Goal: Task Accomplishment & Management: Use online tool/utility

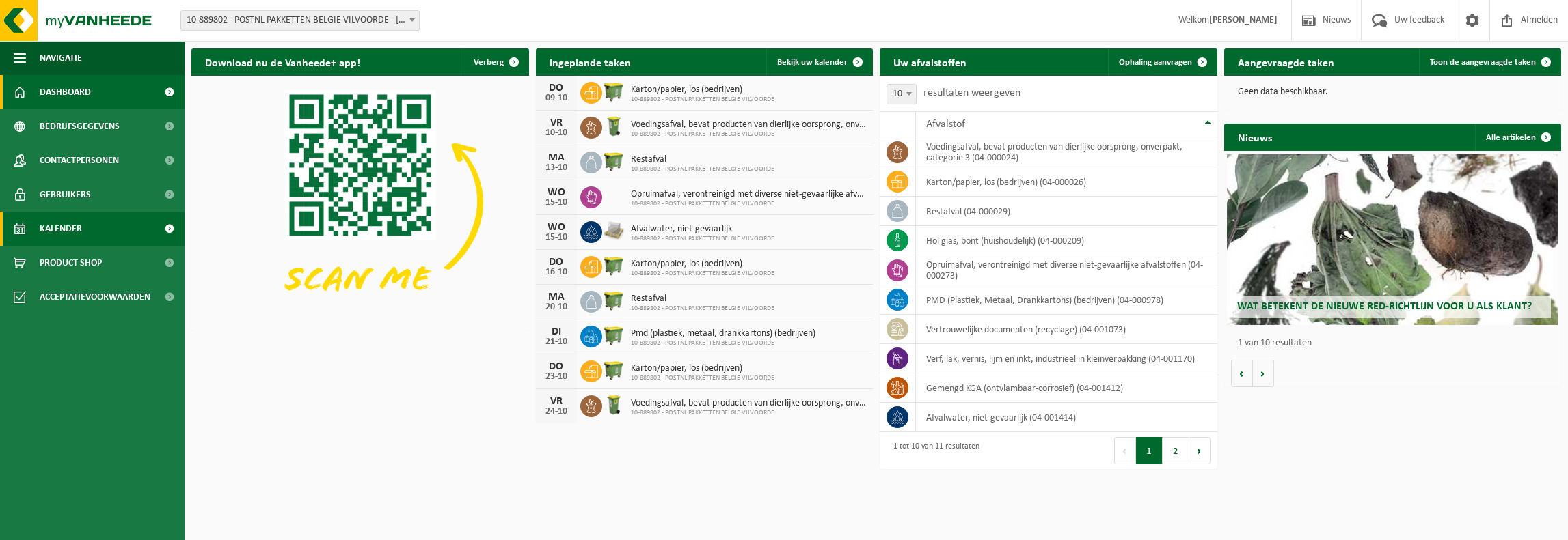
click at [52, 233] on span "Kalender" at bounding box center [61, 229] width 42 height 34
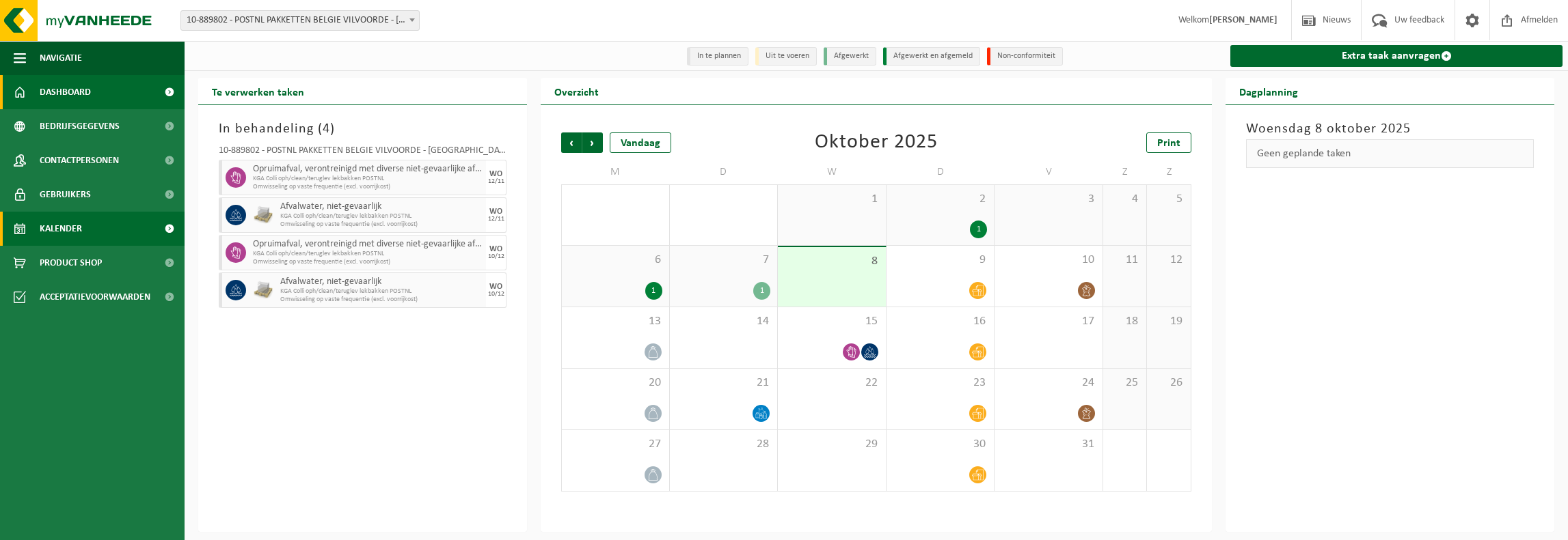
click at [55, 94] on span "Dashboard" at bounding box center [65, 92] width 51 height 34
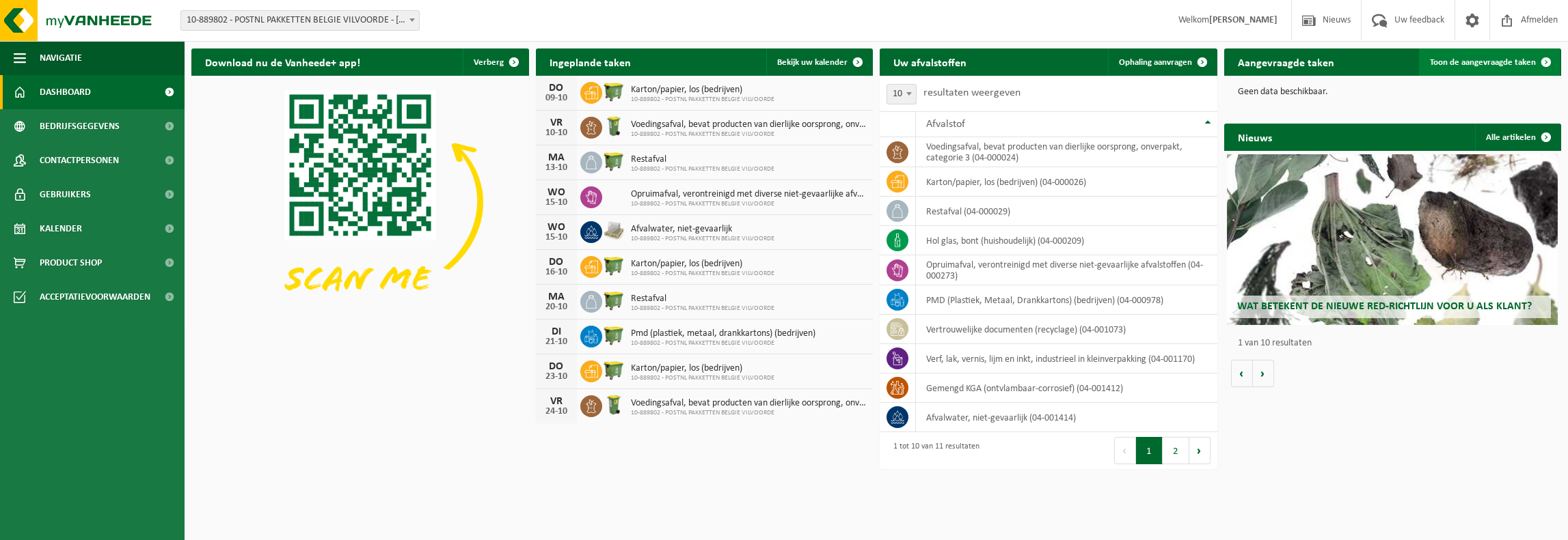
click at [1472, 66] on span "Toon de aangevraagde taken" at bounding box center [1483, 62] width 106 height 9
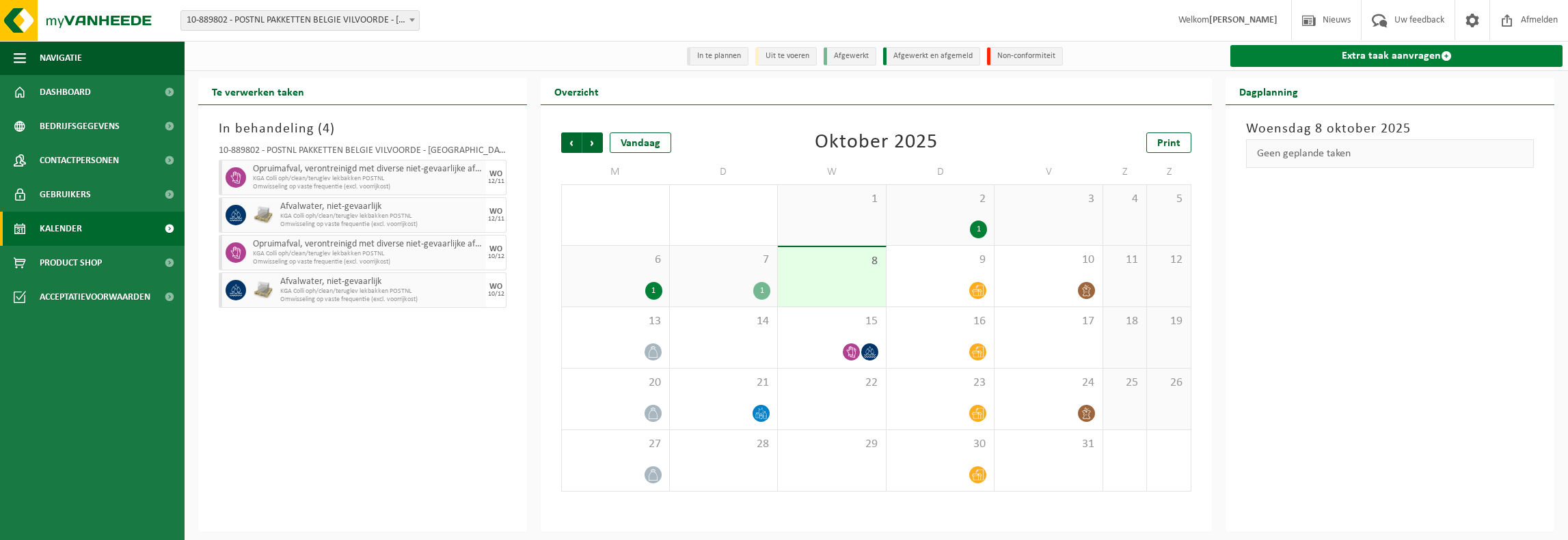
click at [1370, 53] on link "Extra taak aanvragen" at bounding box center [1396, 55] width 332 height 22
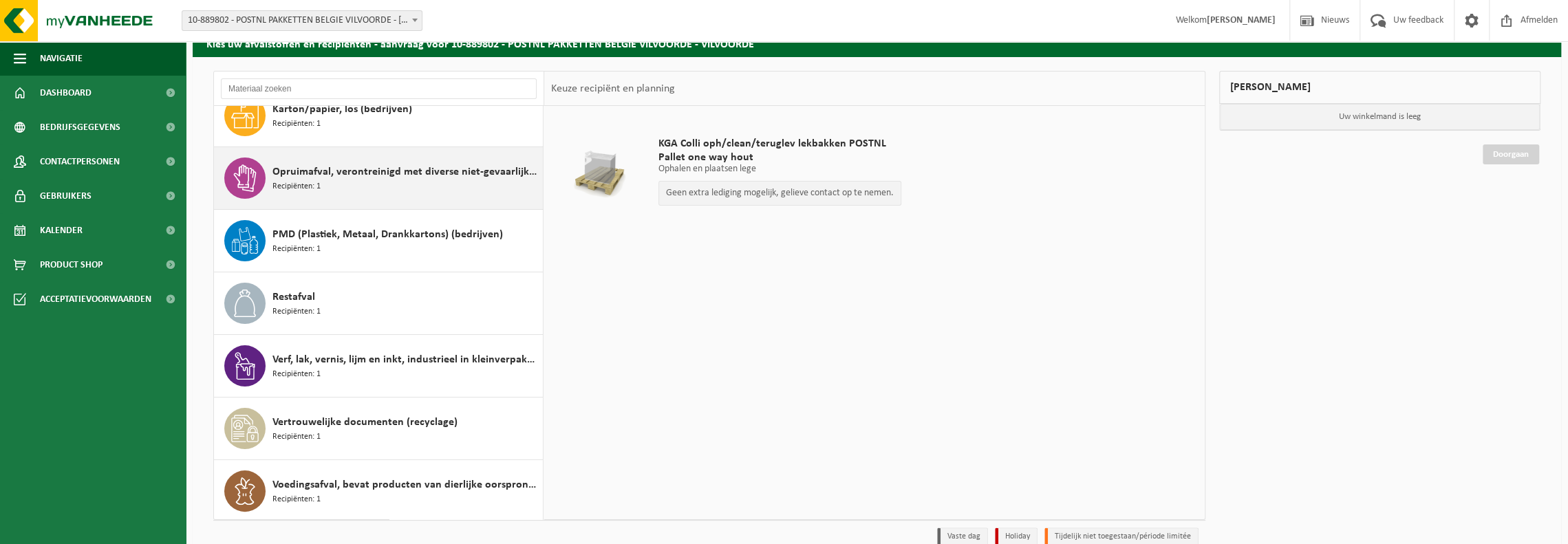
scroll to position [126, 0]
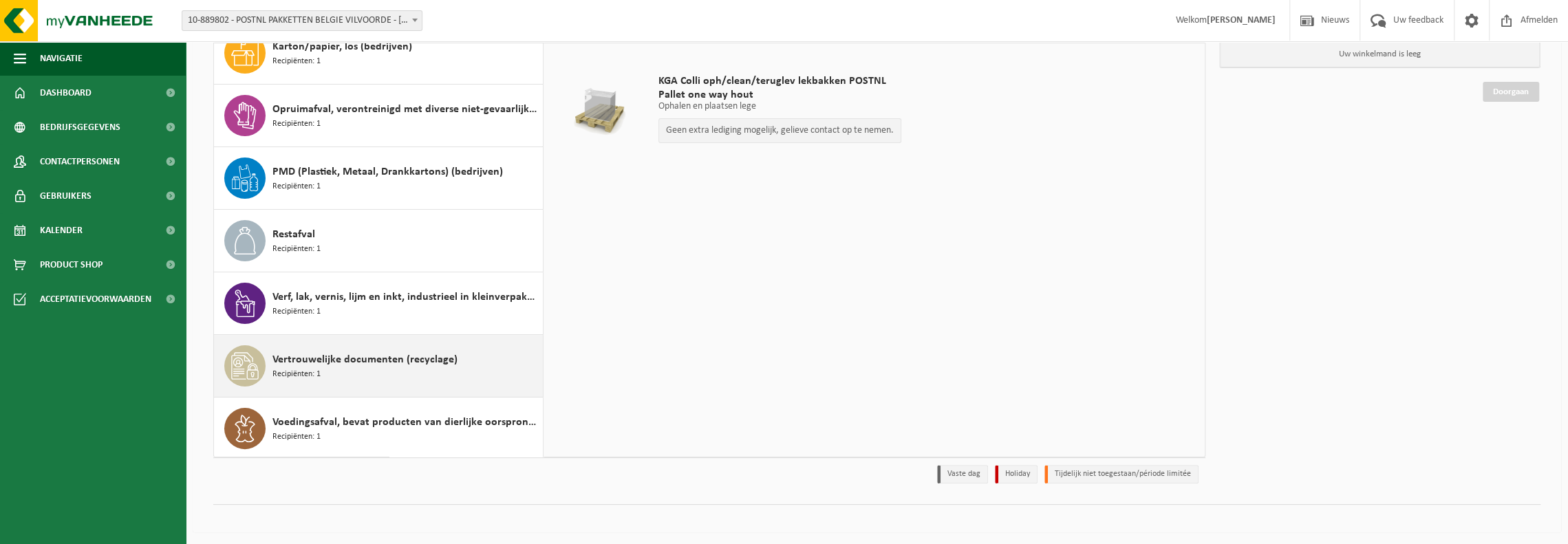
click at [309, 368] on span "Recipiënten: 1" at bounding box center [297, 374] width 48 height 13
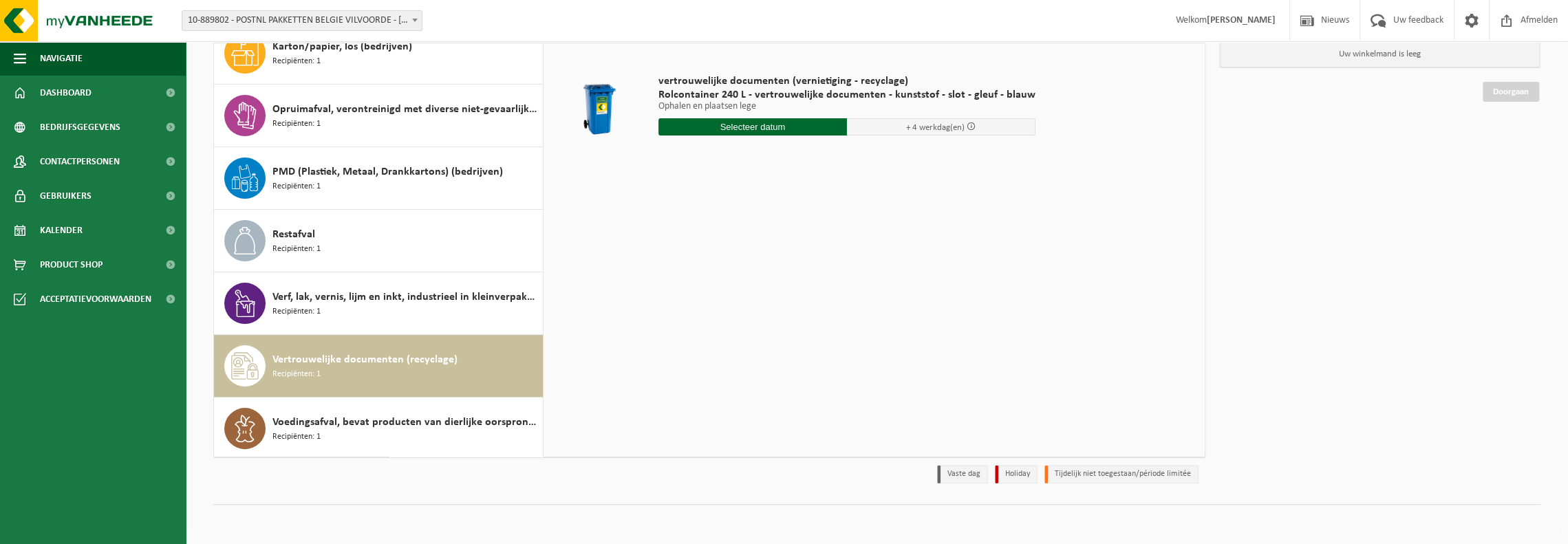
click at [737, 125] on input "text" at bounding box center [753, 126] width 188 height 17
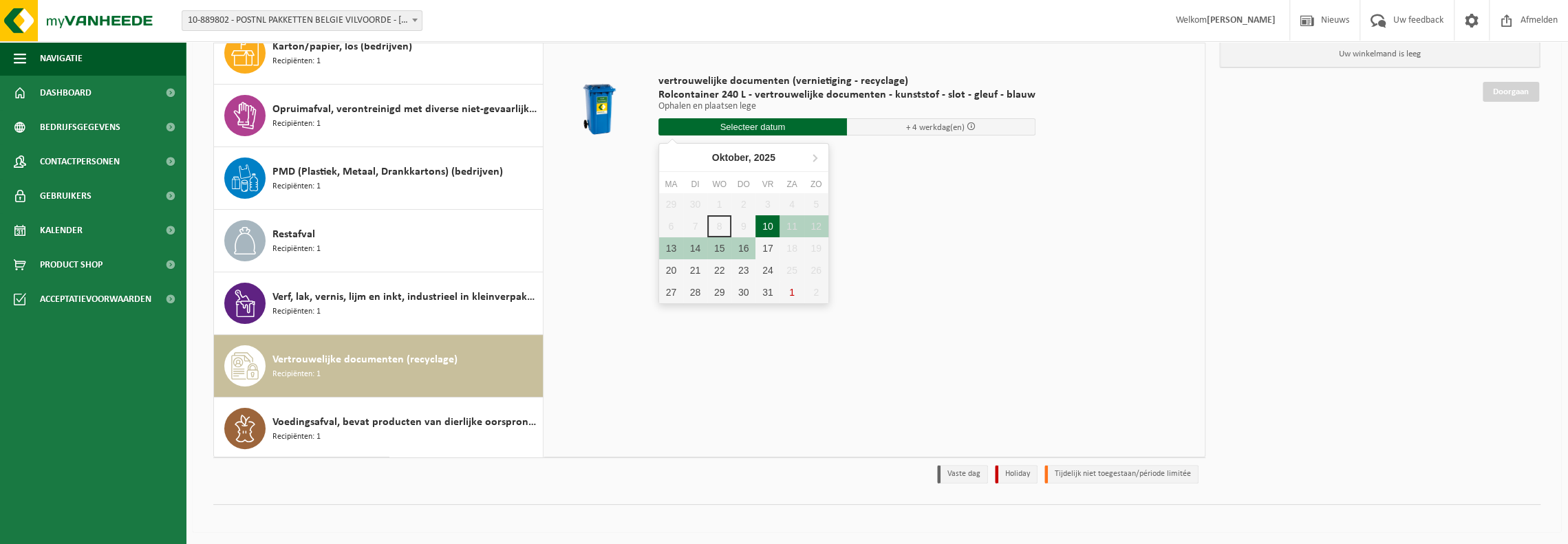
click at [765, 229] on div "10" at bounding box center [767, 226] width 24 height 22
type input "Van 2025-10-10"
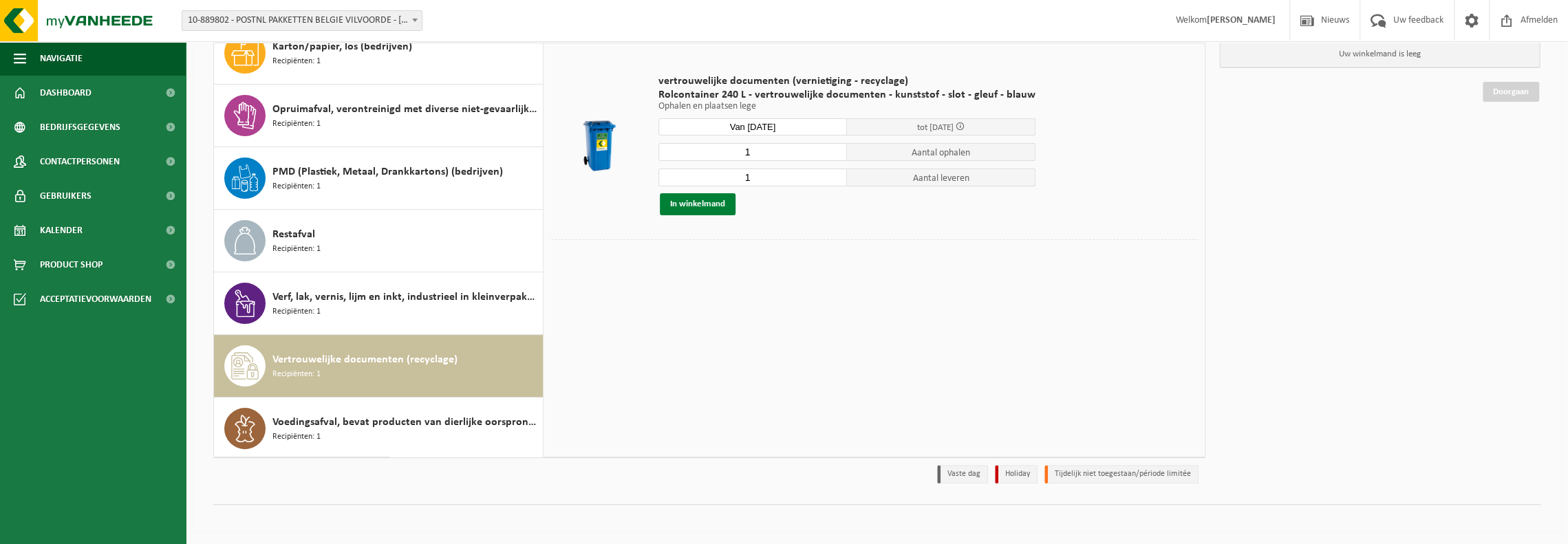
click at [687, 205] on button "In winkelmand" at bounding box center [697, 204] width 75 height 22
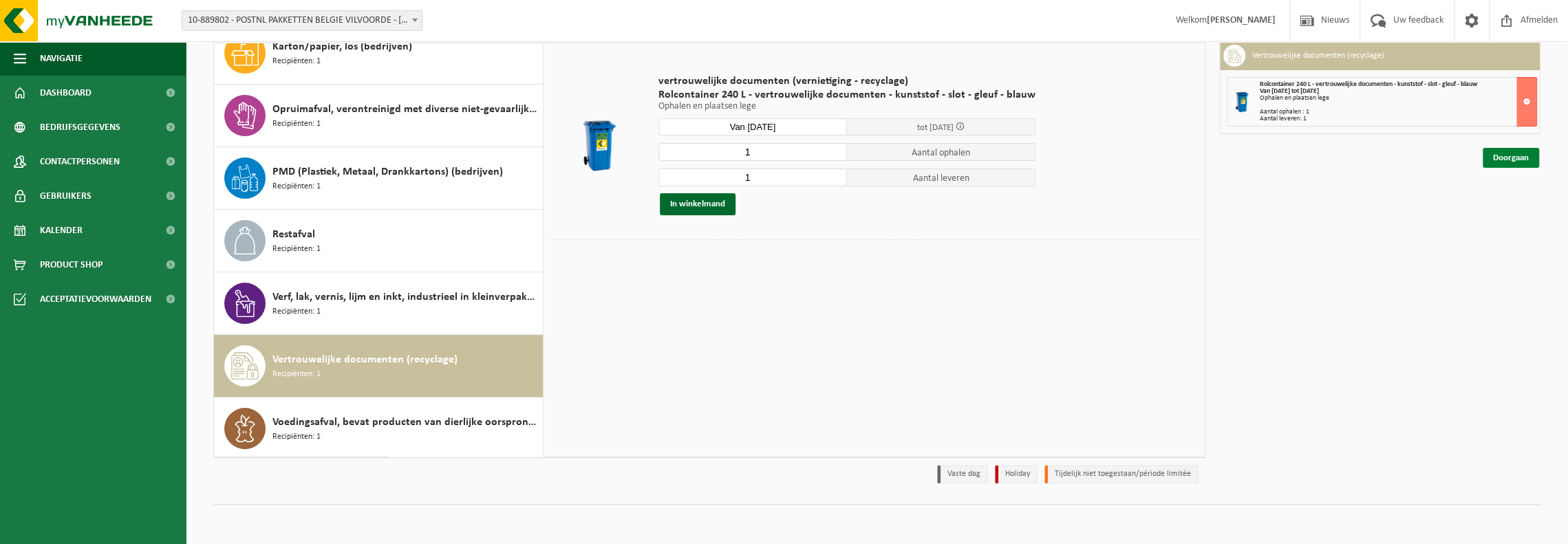
click at [1511, 159] on link "Doorgaan" at bounding box center [1511, 158] width 57 height 20
